Goal: Task Accomplishment & Management: Complete application form

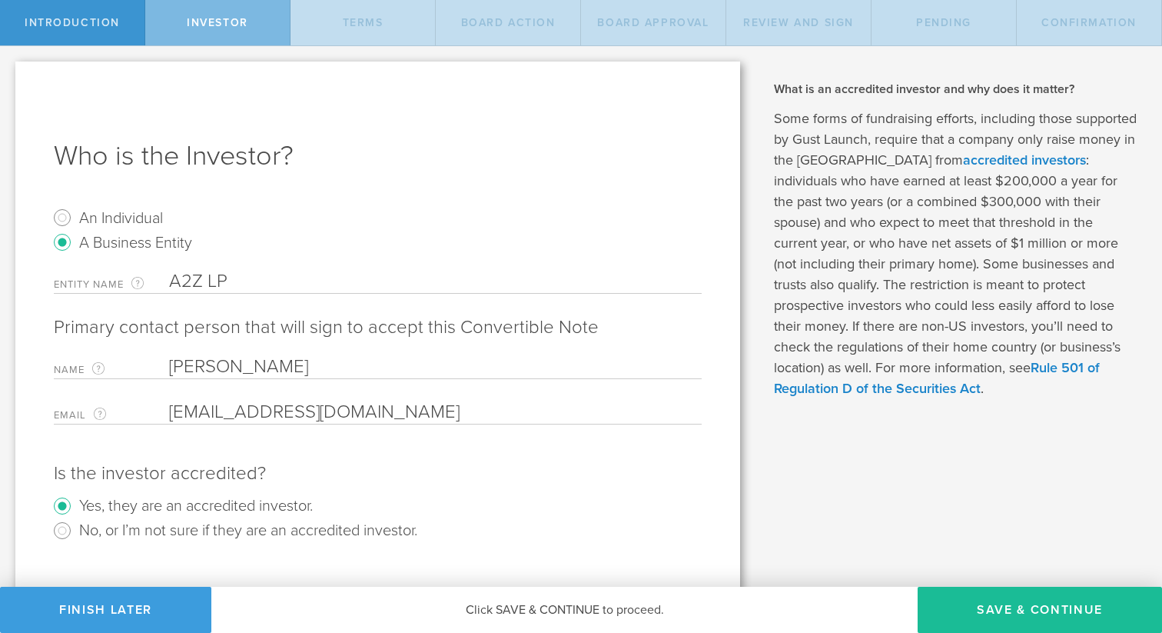
drag, startPoint x: 110, startPoint y: 603, endPoint x: 423, endPoint y: 492, distance: 332.8
click at [423, 46] on div "Introduction Investor Terms Board Action Board Approval Review and Sign Pending…" at bounding box center [581, 23] width 1162 height 46
click at [188, 25] on span "Investor" at bounding box center [217, 22] width 61 height 13
click at [100, 16] on span "Introduction" at bounding box center [72, 22] width 95 height 13
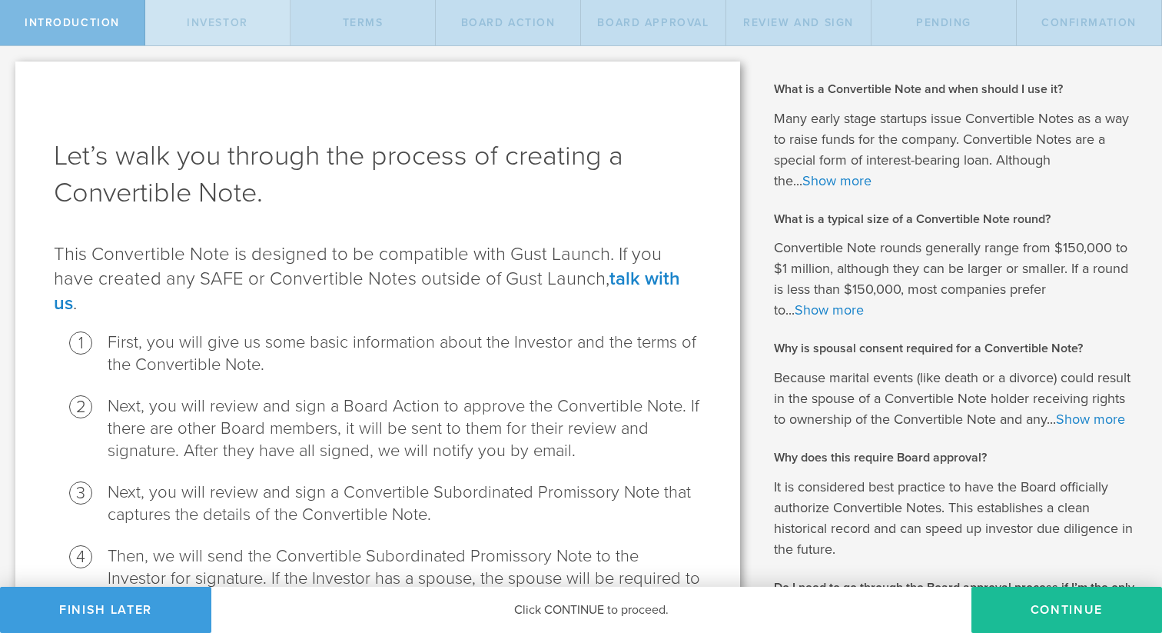
click at [181, 18] on div "Investor" at bounding box center [217, 22] width 145 height 45
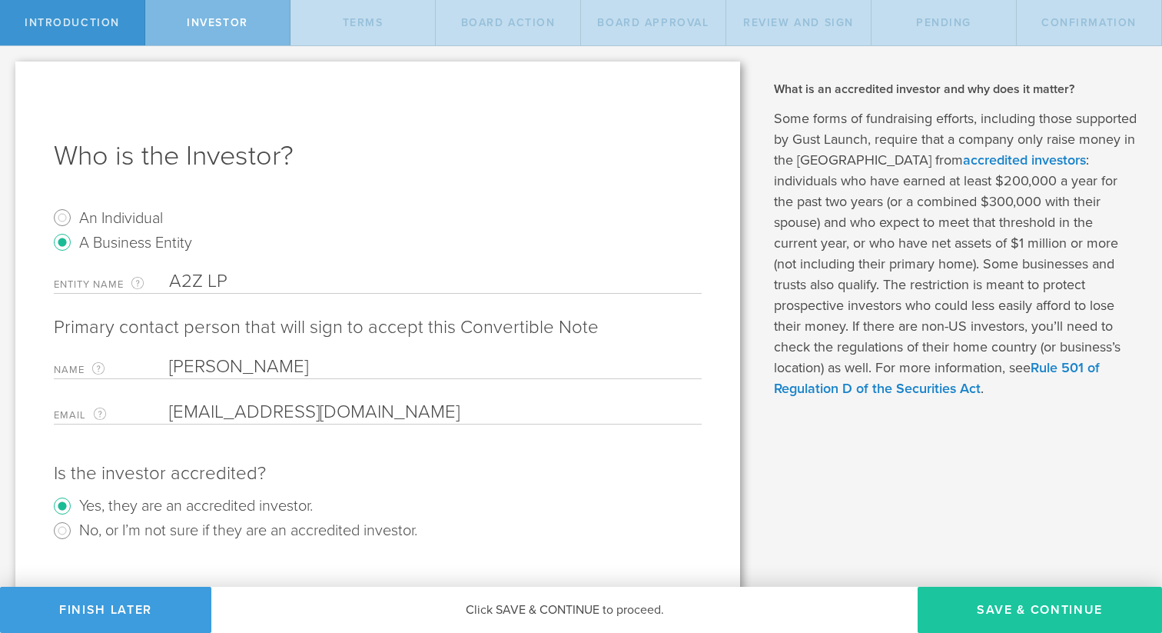
click at [991, 610] on button "Save & Continue" at bounding box center [1040, 609] width 244 height 46
type input "50,000"
type input "7,000,000"
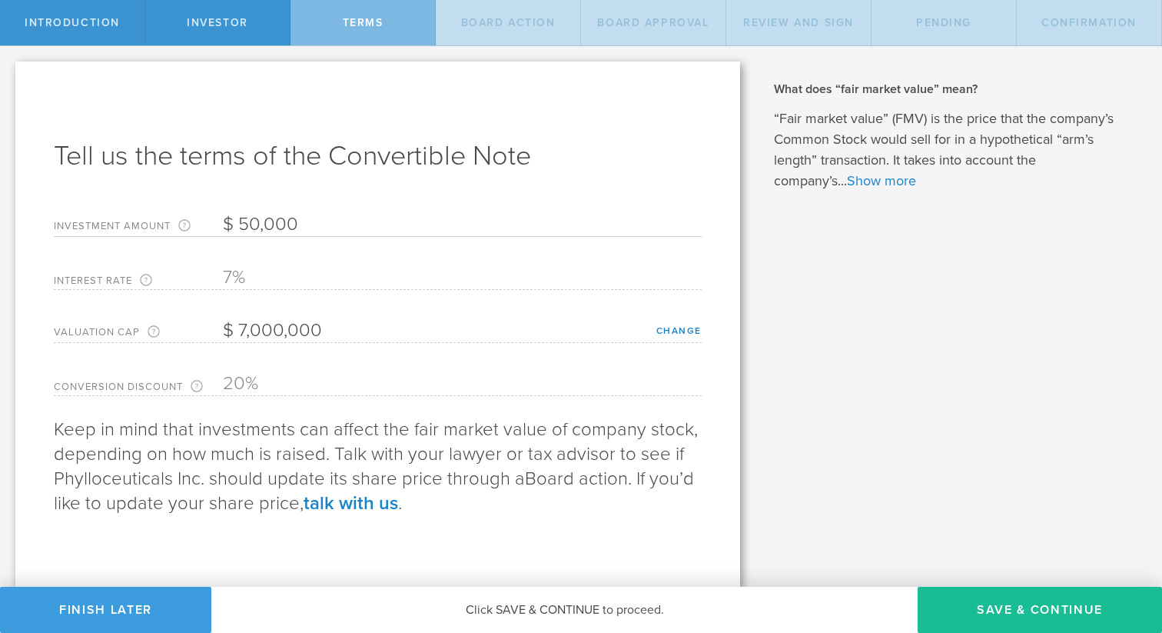
click at [257, 224] on input "50,000" at bounding box center [462, 224] width 479 height 23
type input "100,000"
click at [970, 616] on button "Save & Continue" at bounding box center [1040, 609] width 244 height 46
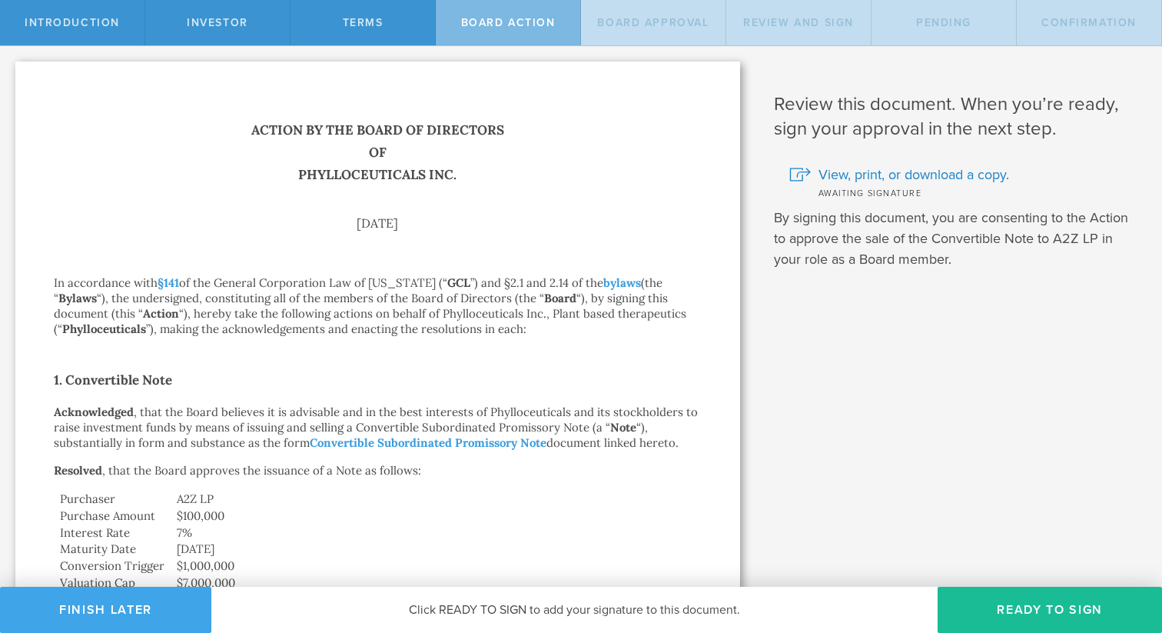
click at [89, 603] on button "Finish Later" at bounding box center [105, 609] width 211 height 46
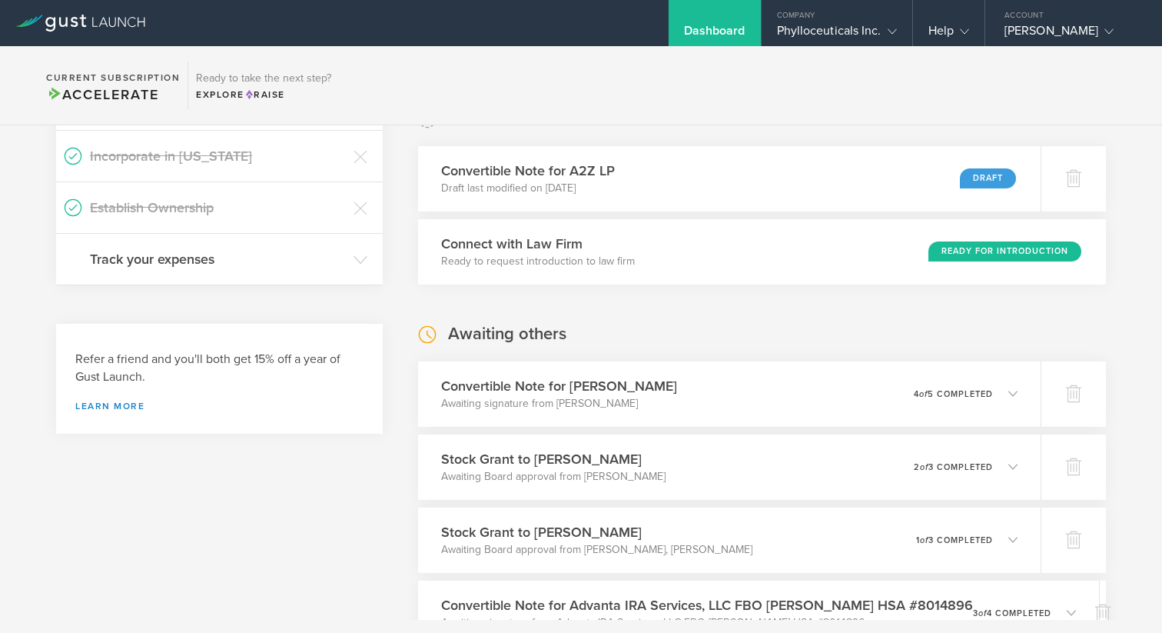
scroll to position [288, 0]
click at [809, 27] on div "Phylloceuticals Inc." at bounding box center [837, 34] width 120 height 23
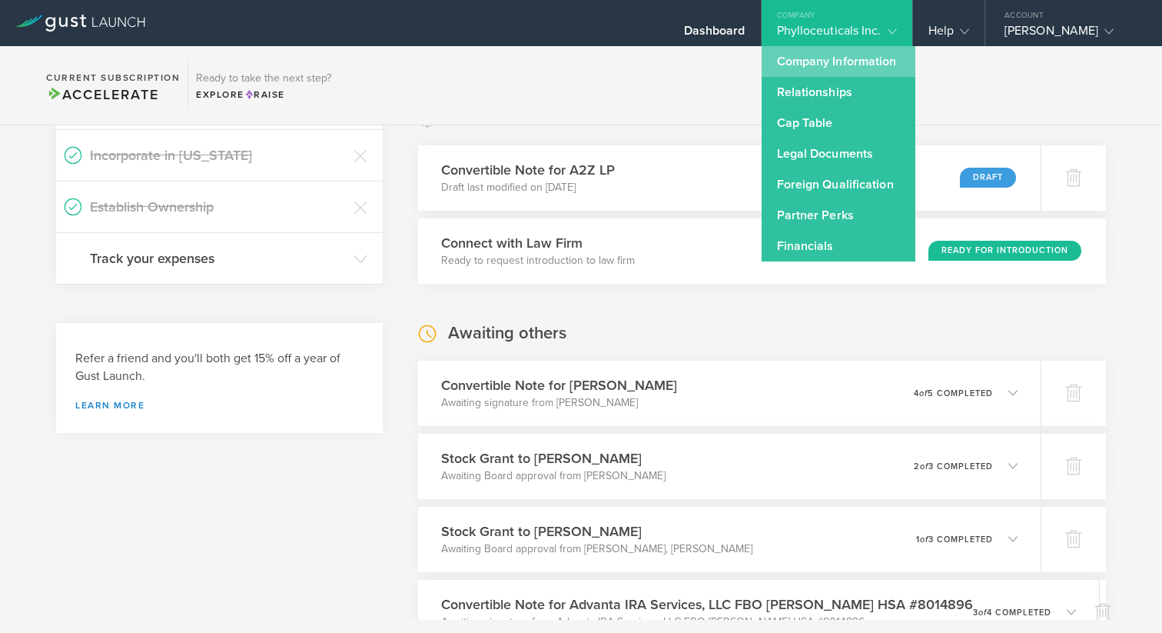
click at [807, 65] on link "Company Information" at bounding box center [839, 61] width 154 height 31
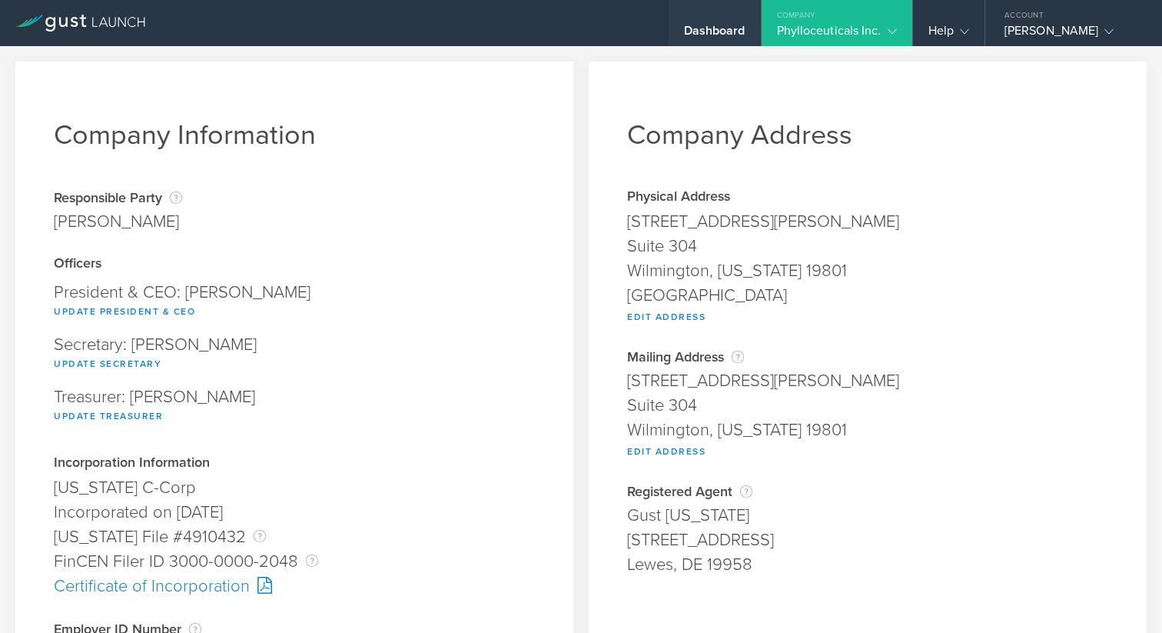
click at [711, 20] on div "Dashboard" at bounding box center [715, 23] width 92 height 46
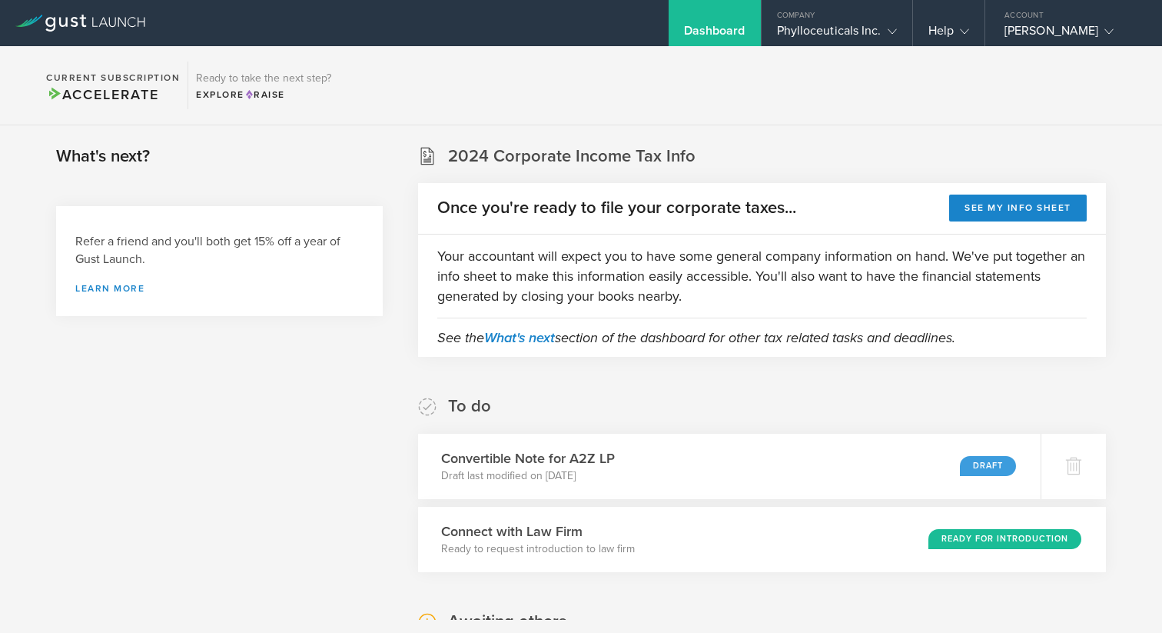
click at [710, 27] on div "Dashboard" at bounding box center [714, 34] width 61 height 23
